Goal: Task Accomplishment & Management: Use online tool/utility

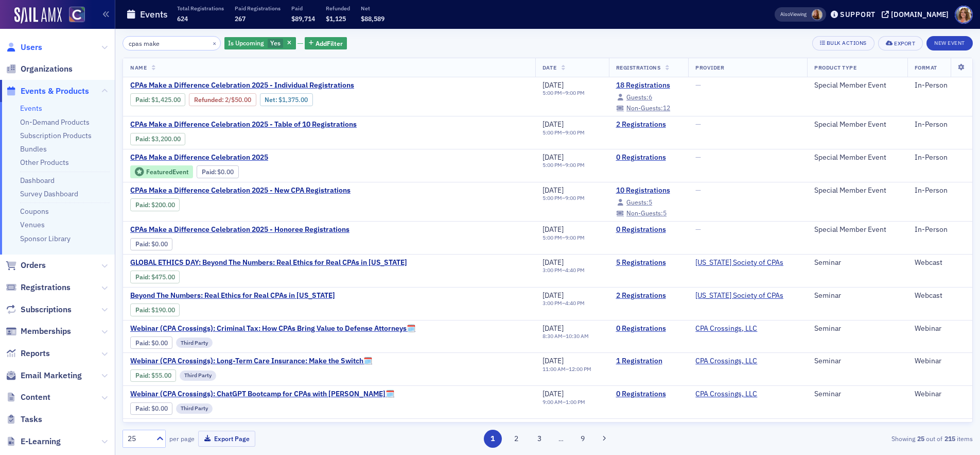
click at [30, 47] on span "Users" at bounding box center [32, 47] width 22 height 11
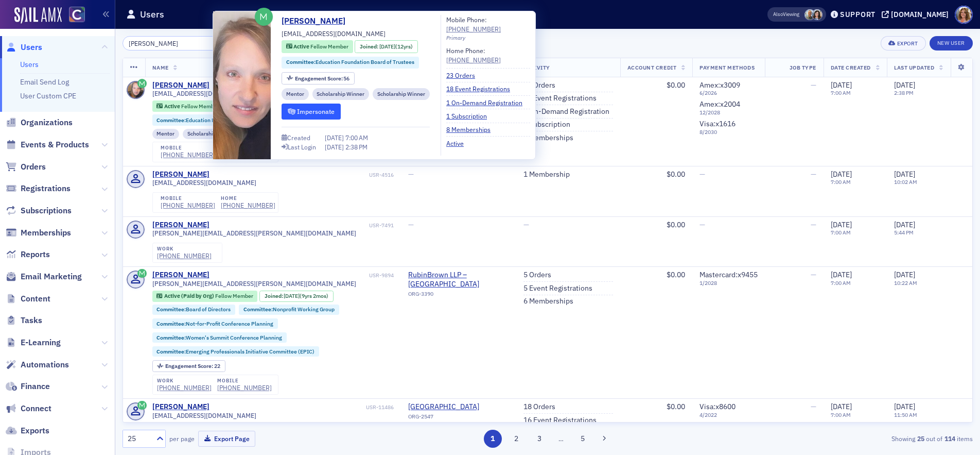
type input "[PERSON_NAME]"
click at [314, 111] on button "Impersonate" at bounding box center [311, 111] width 59 height 16
